Goal: Information Seeking & Learning: Find specific fact

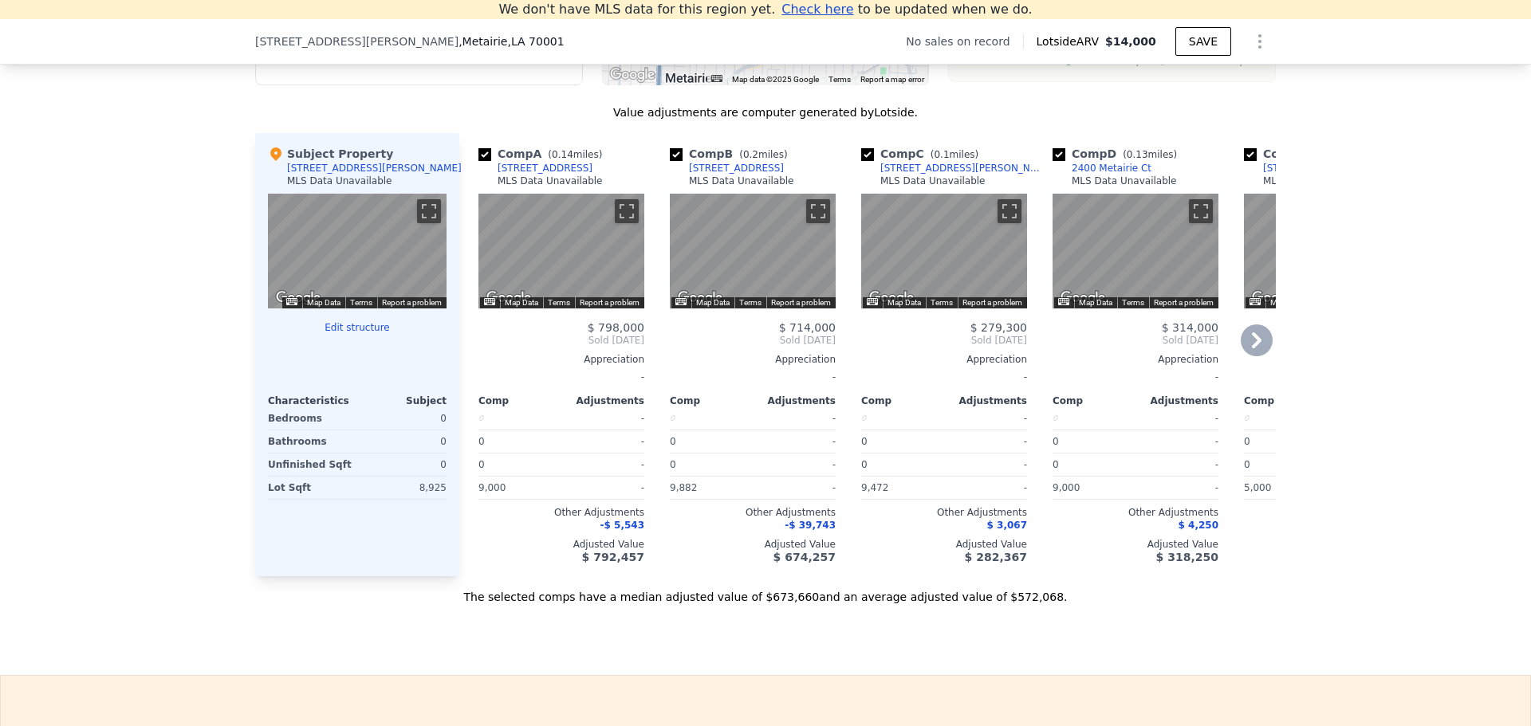
click at [481, 161] on input "checkbox" at bounding box center [484, 154] width 13 height 13
checkbox input "false"
click at [478, 159] on div "Comp B ( 0.2 miles)" at bounding box center [540, 154] width 124 height 16
click at [484, 161] on input "checkbox" at bounding box center [484, 154] width 13 height 13
checkbox input "false"
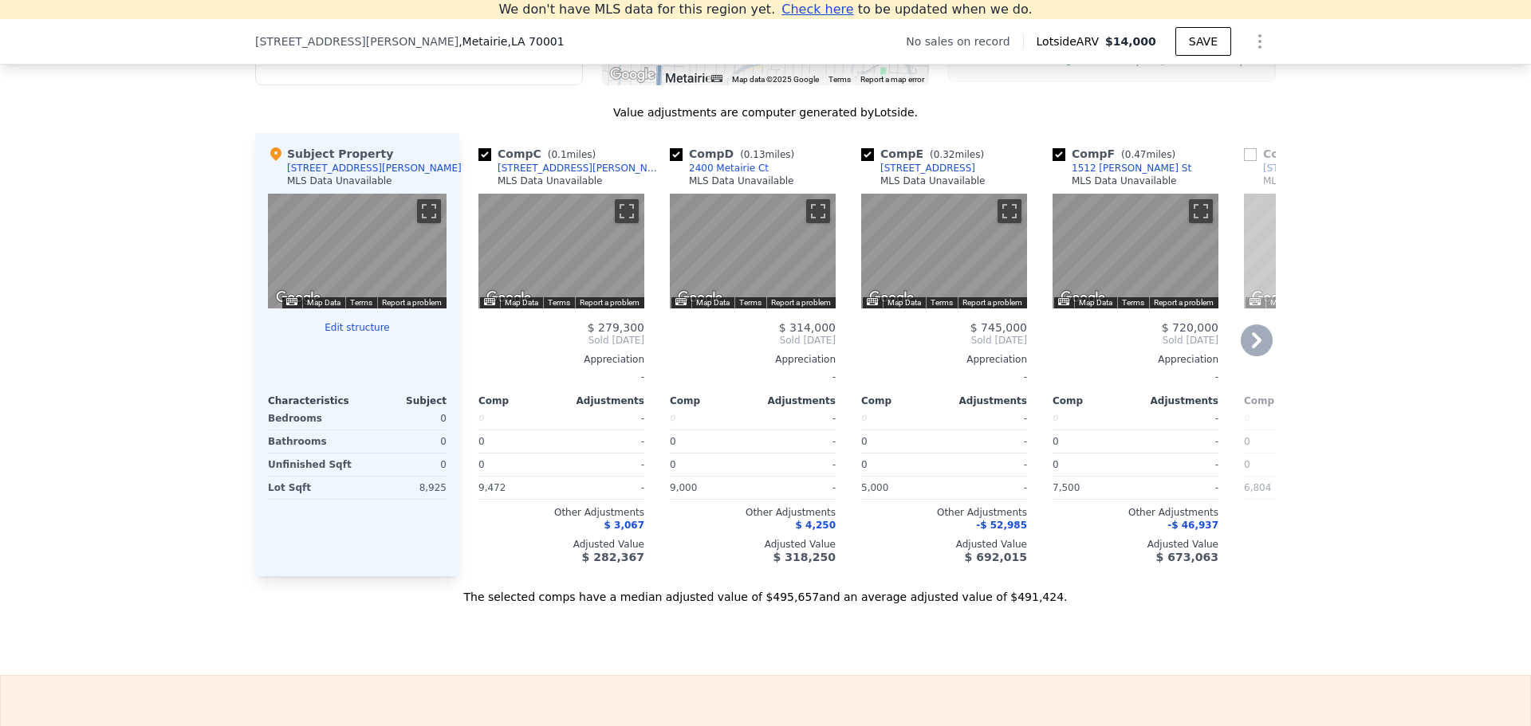
click at [712, 654] on div "We don't have MLS data for this region yet. Click here to get updates when we d…" at bounding box center [765, 168] width 1531 height 1014
click at [381, 180] on div "Subject Property [STREET_ADDRESS][PERSON_NAME] MLS Data Unavailable" at bounding box center [357, 170] width 179 height 48
drag, startPoint x: 481, startPoint y: 39, endPoint x: 244, endPoint y: 50, distance: 237.0
click at [244, 50] on div "[STREET_ADDRESS][PERSON_NAME] No sales on record Lotside ARV $14,000 SAVE" at bounding box center [765, 41] width 1531 height 45
copy div "[STREET_ADDRESS][PERSON_NAME]"
